Goal: Task Accomplishment & Management: Manage account settings

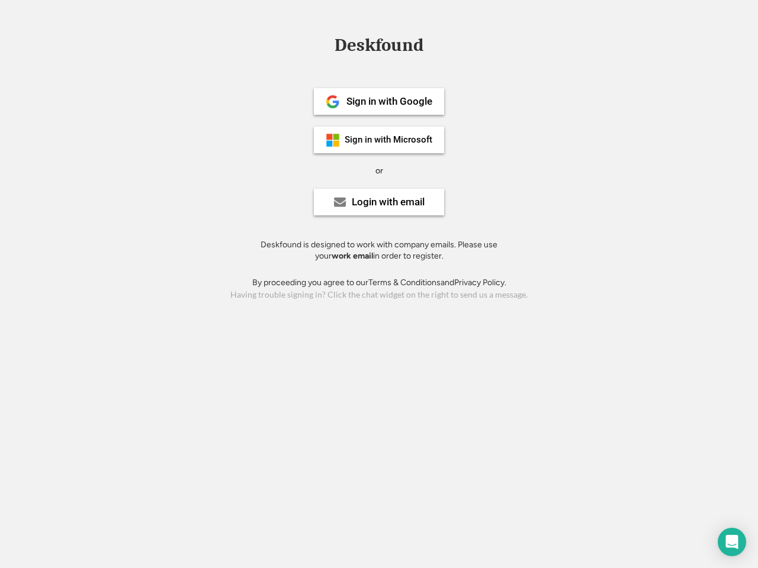
click at [379, 169] on div "or" at bounding box center [379, 171] width 8 height 12
click at [379, 47] on div "Deskfound" at bounding box center [379, 45] width 101 height 18
click at [324, 44] on div "Deskfound" at bounding box center [379, 47] width 758 height 22
click at [379, 47] on div "Deskfound" at bounding box center [379, 45] width 101 height 18
click at [379, 170] on div "or" at bounding box center [379, 171] width 8 height 12
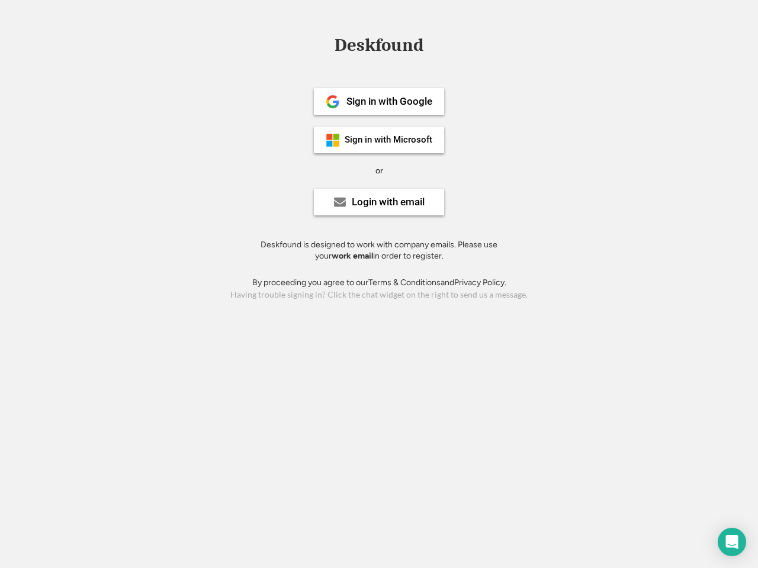
click at [379, 101] on div "Sign in with Google" at bounding box center [389, 101] width 86 height 10
click at [389, 101] on div "Sign in with Google" at bounding box center [389, 101] width 86 height 10
click at [333, 102] on img at bounding box center [333, 102] width 14 height 14
click at [379, 140] on div "Sign in with Microsoft" at bounding box center [388, 140] width 88 height 9
click at [389, 140] on div "Sign in with Microsoft" at bounding box center [388, 140] width 88 height 9
